Goal: Information Seeking & Learning: Find specific fact

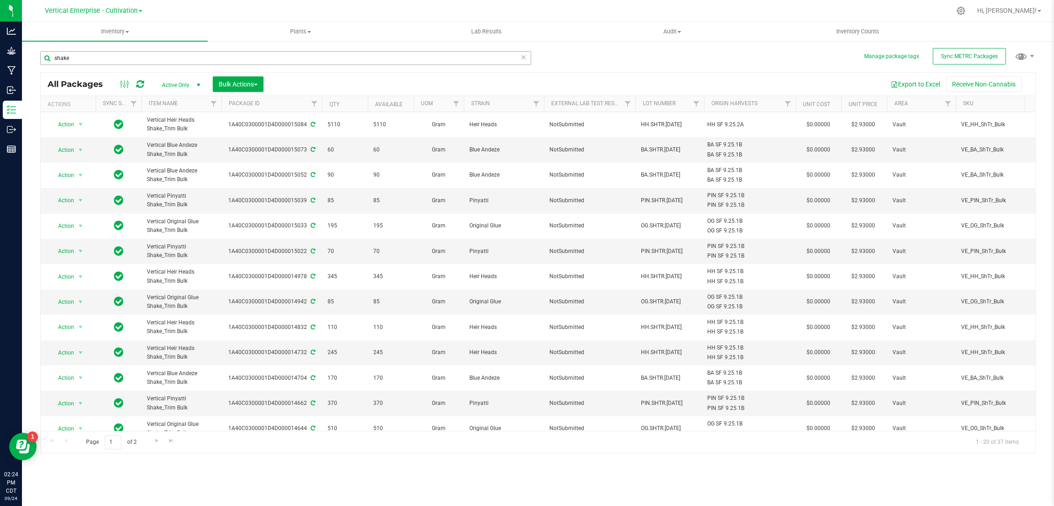
click at [106, 56] on input "shake" at bounding box center [285, 58] width 491 height 14
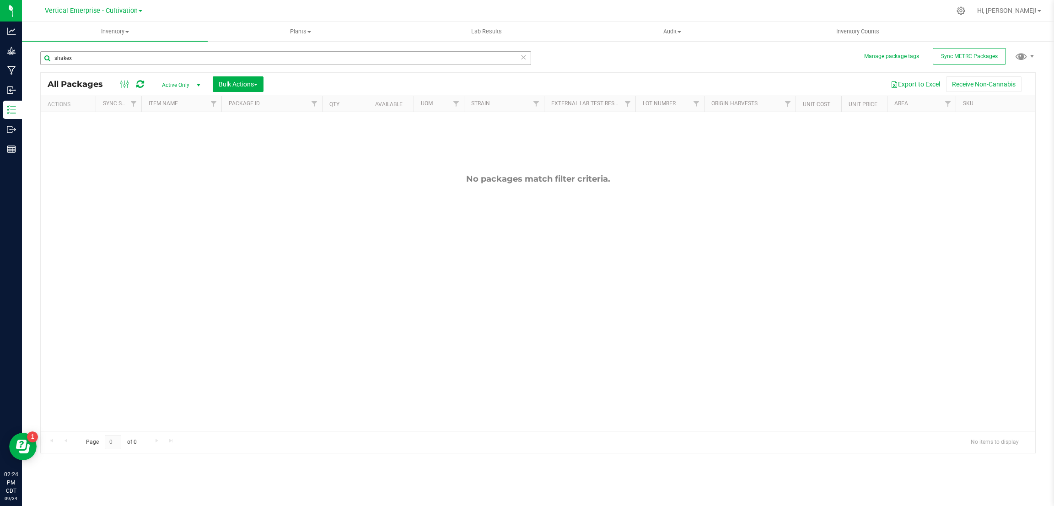
type input "shake"
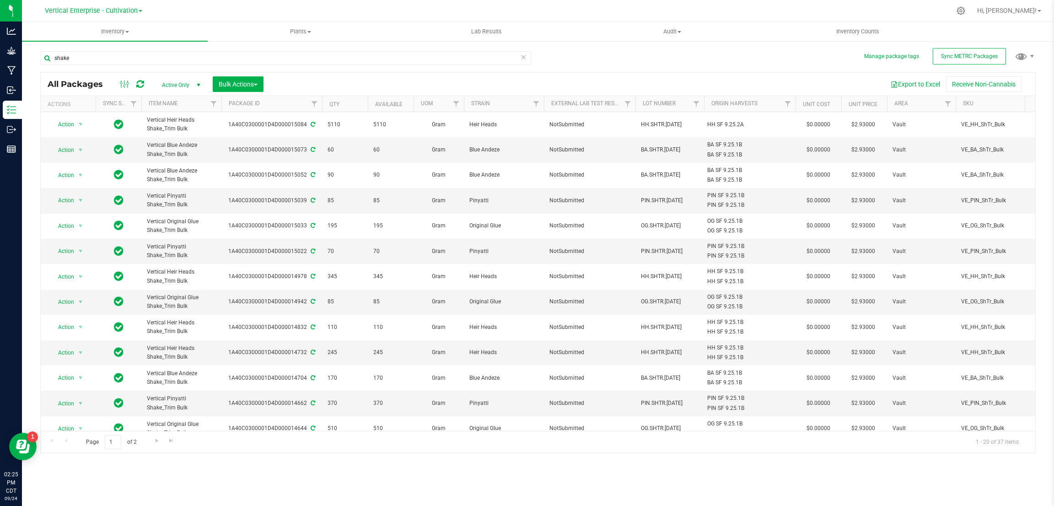
click at [103, 6] on link "Vertical Enterprise - Cultivation" at bounding box center [93, 10] width 97 height 9
click at [123, 45] on link "Vertical Enterprise - Manufacturing" at bounding box center [94, 44] width 134 height 12
